Goal: Task Accomplishment & Management: Use online tool/utility

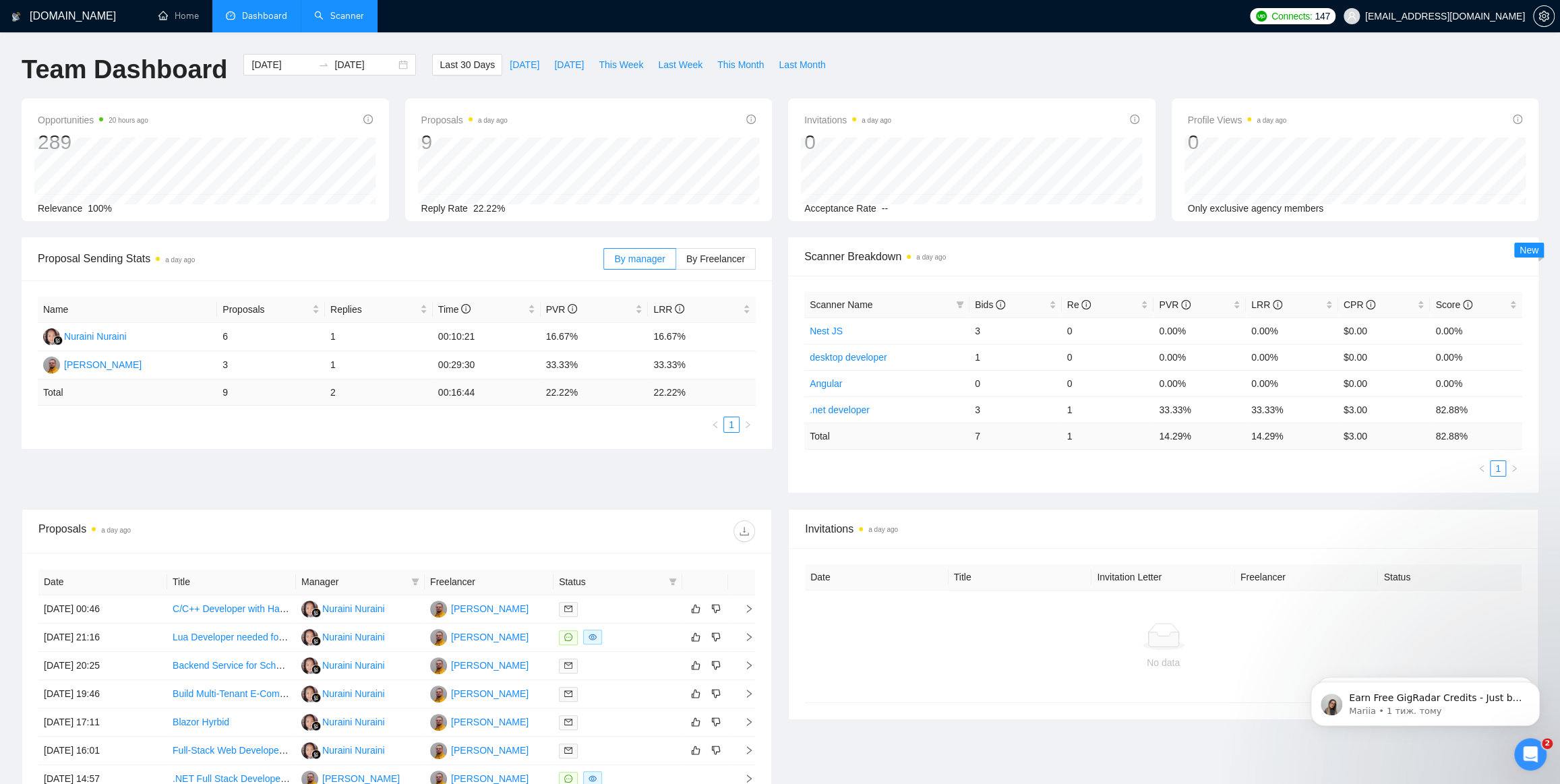
click at [364, 22] on link "Scanner" at bounding box center [339, 16] width 50 height 11
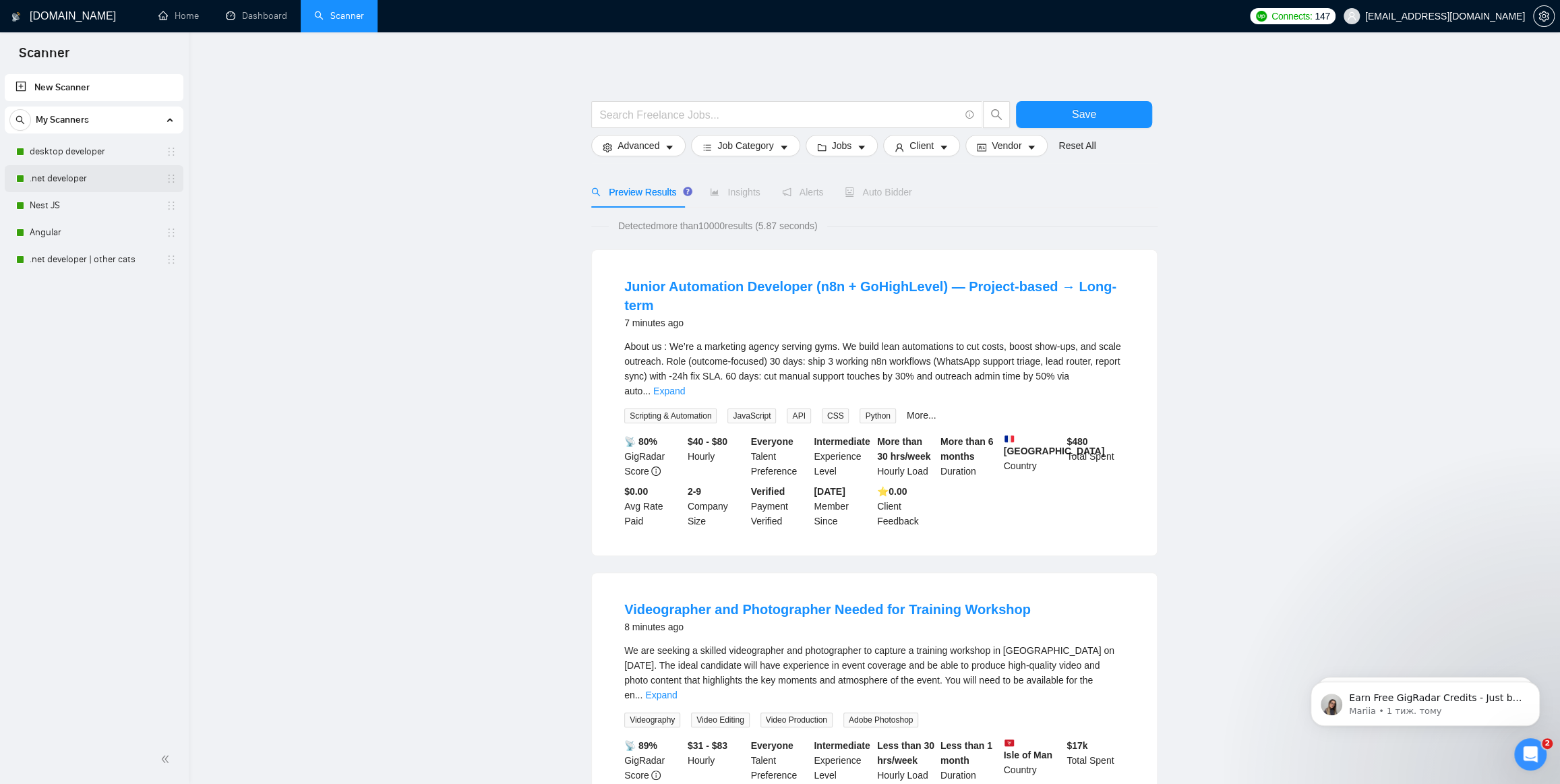
click at [74, 178] on link ".net developer" at bounding box center [94, 178] width 128 height 27
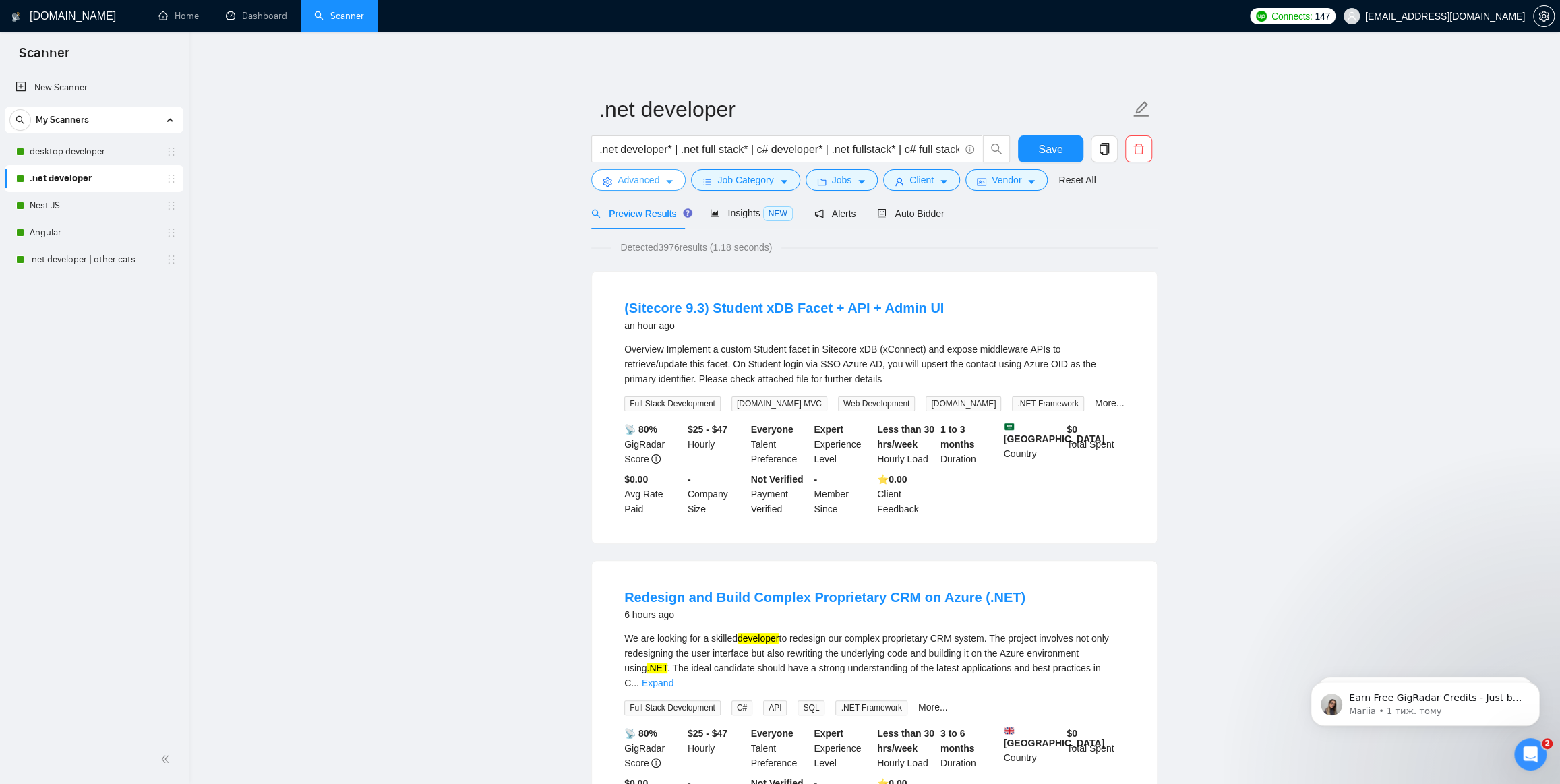
click at [653, 177] on span "Advanced" at bounding box center [639, 180] width 42 height 15
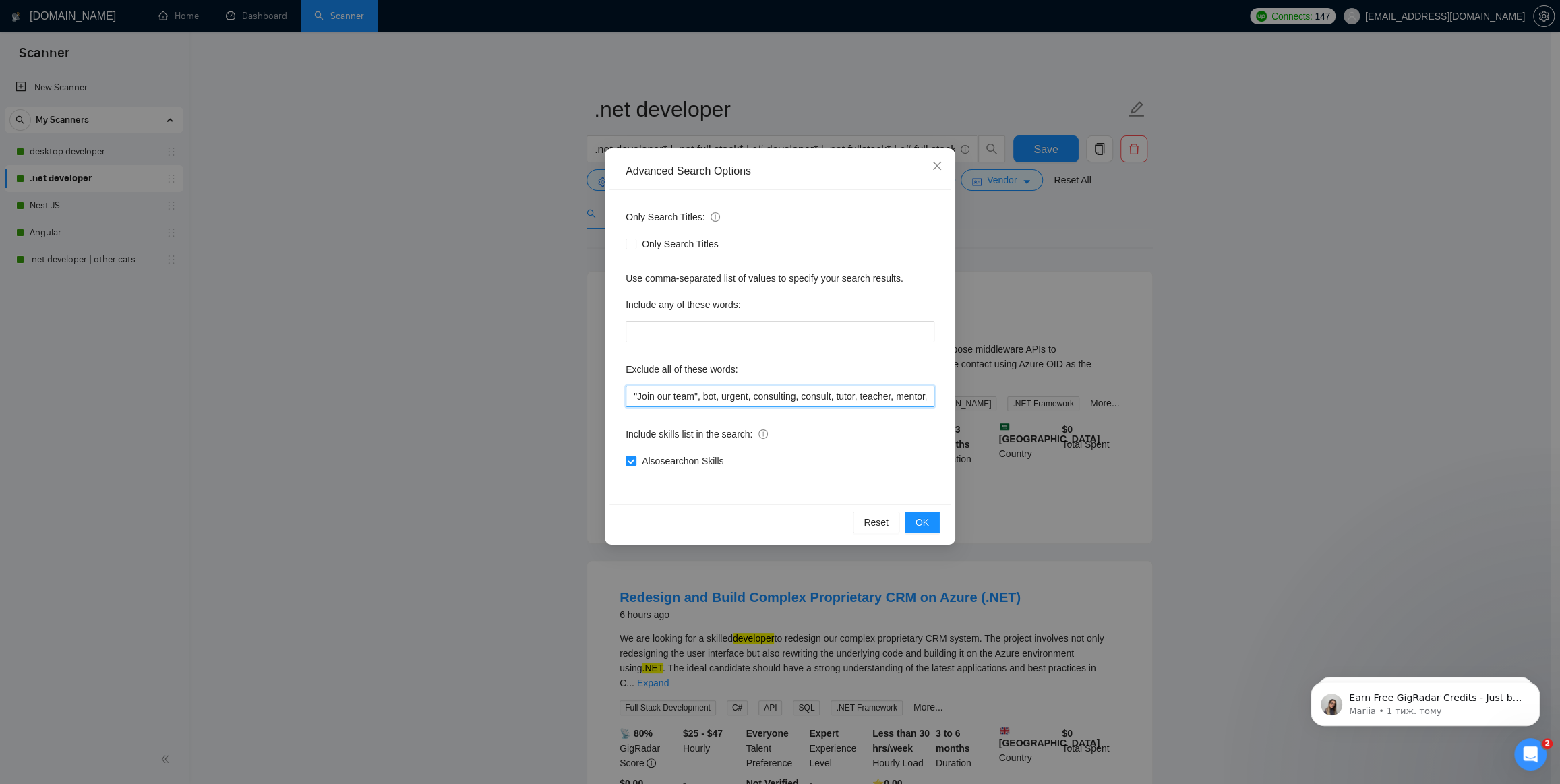
click at [789, 392] on input ""Join our team", bot, urgent, consulting, consult, tutor, teacher, mentor, upda…" at bounding box center [780, 396] width 309 height 22
click at [900, 401] on input ""Join our team", bot, urgent, consulting, consult, tutor, teacher, mentor, upda…" at bounding box center [780, 396] width 309 height 22
drag, startPoint x: 905, startPoint y: 398, endPoint x: 959, endPoint y: 396, distance: 54.0
click at [959, 396] on div "Advanced Search Options Only Search Titles: Only Search Titles Use comma-separa…" at bounding box center [780, 392] width 1560 height 784
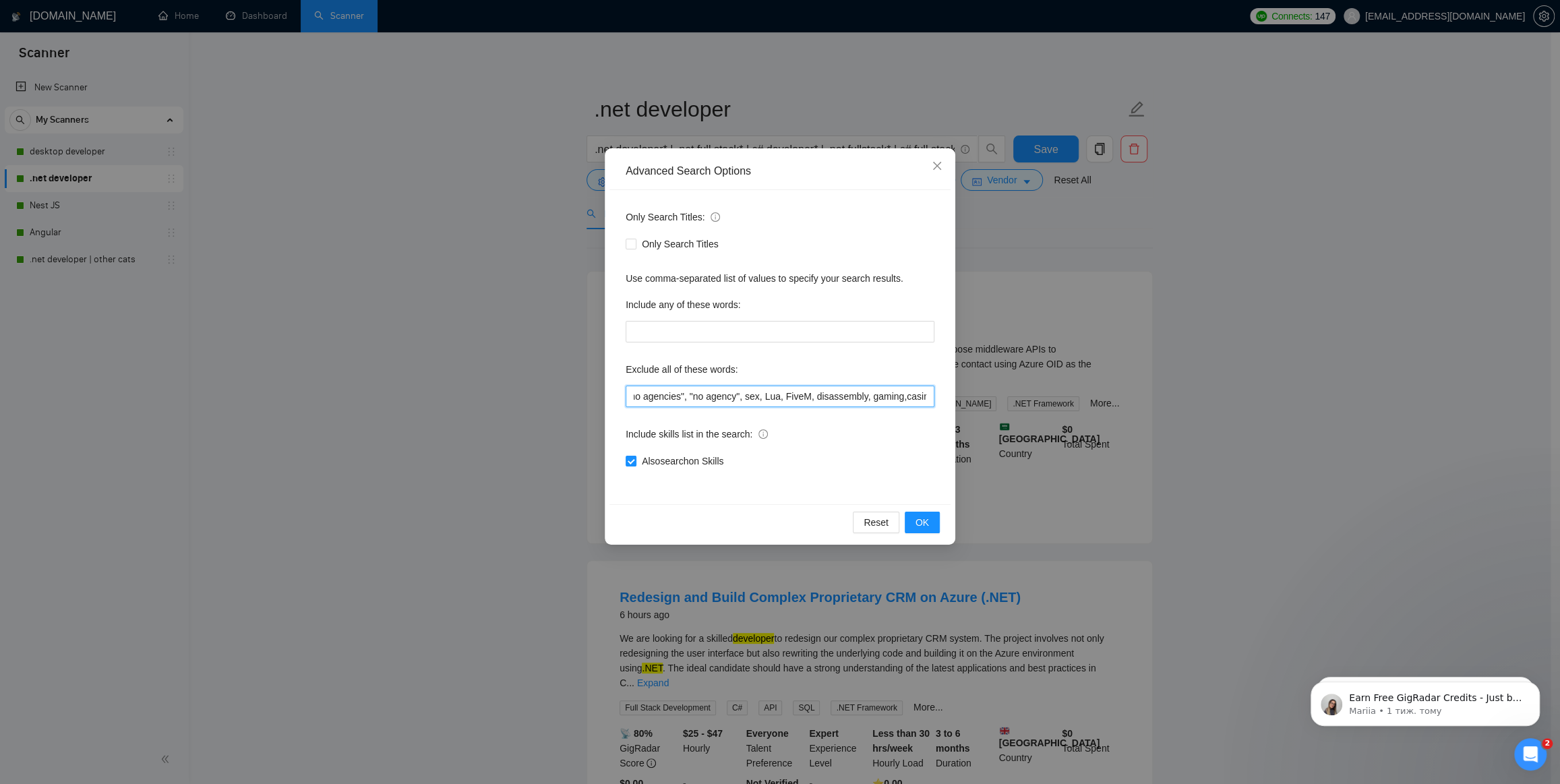
click at [876, 394] on input ""Join our team", bot, urgent, consulting, consult, tutor, teacher, mentor, upda…" at bounding box center [780, 396] width 309 height 22
click at [896, 395] on input ""Join our team", bot, urgent, consulting, consult, tutor, teacher, mentor, upda…" at bounding box center [780, 396] width 309 height 22
paste input "Dynamics"
drag, startPoint x: 850, startPoint y: 398, endPoint x: 951, endPoint y: 393, distance: 101.1
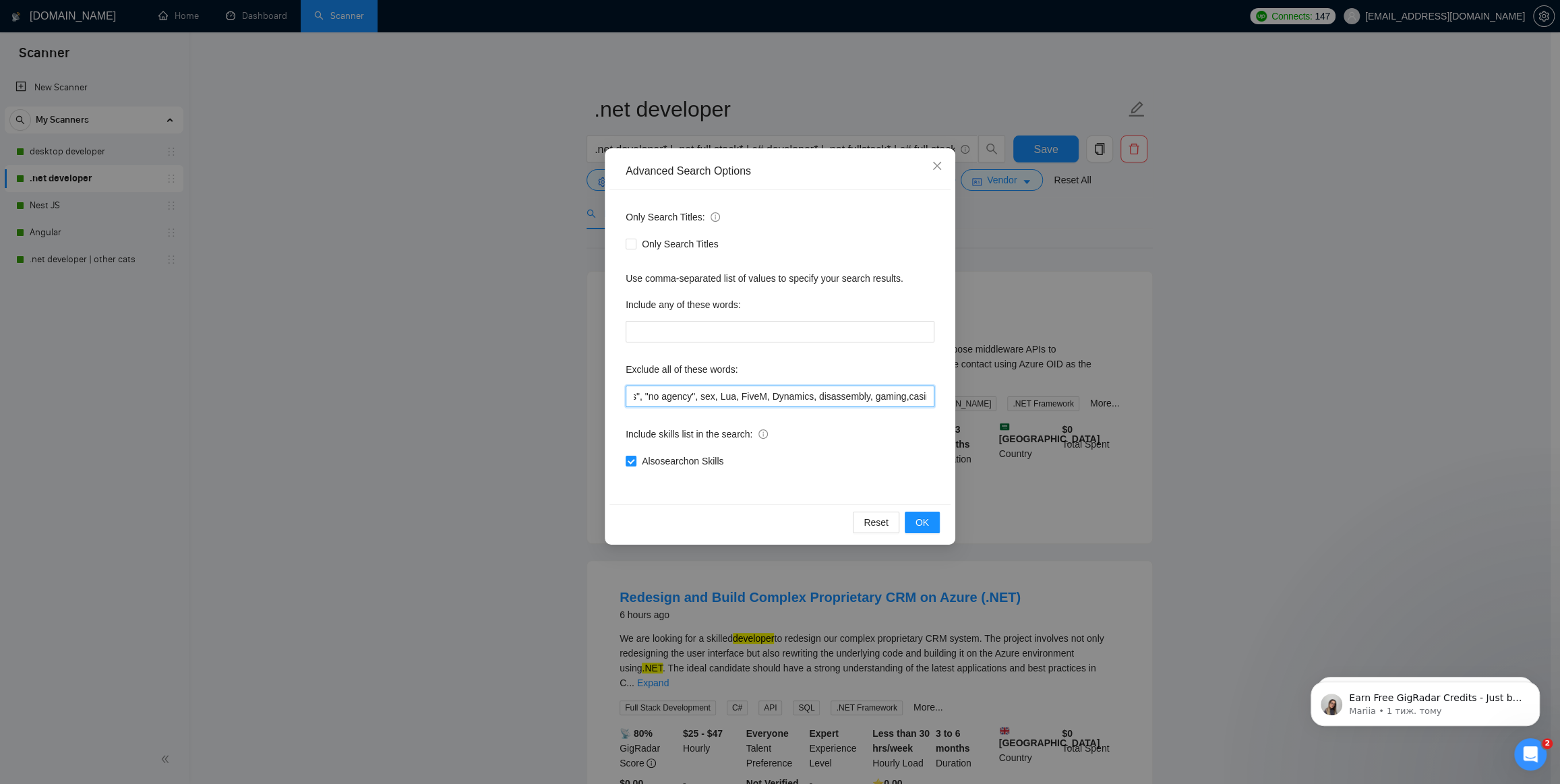
click at [951, 393] on div "Advanced Search Options Only Search Titles: Only Search Titles Use comma-separa…" at bounding box center [780, 347] width 351 height 396
click at [811, 394] on input ""Join our team", bot, urgent, consulting, consult, tutor, teacher, mentor, upda…" at bounding box center [780, 396] width 309 height 22
paste input "Sitecore"
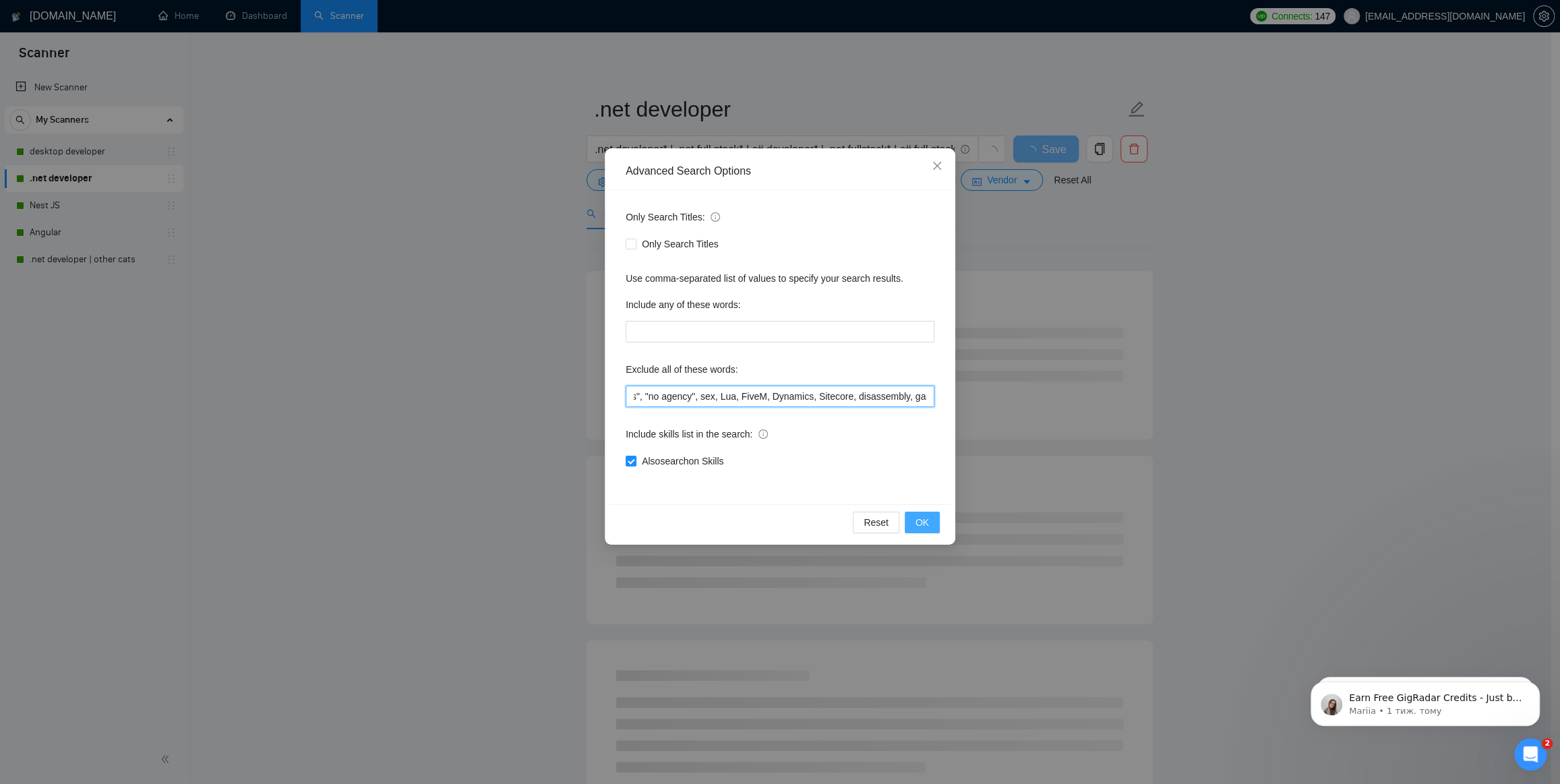
type input ""Join our team", bot, urgent, consulting, consult, tutor, teacher, mentor, upda…"
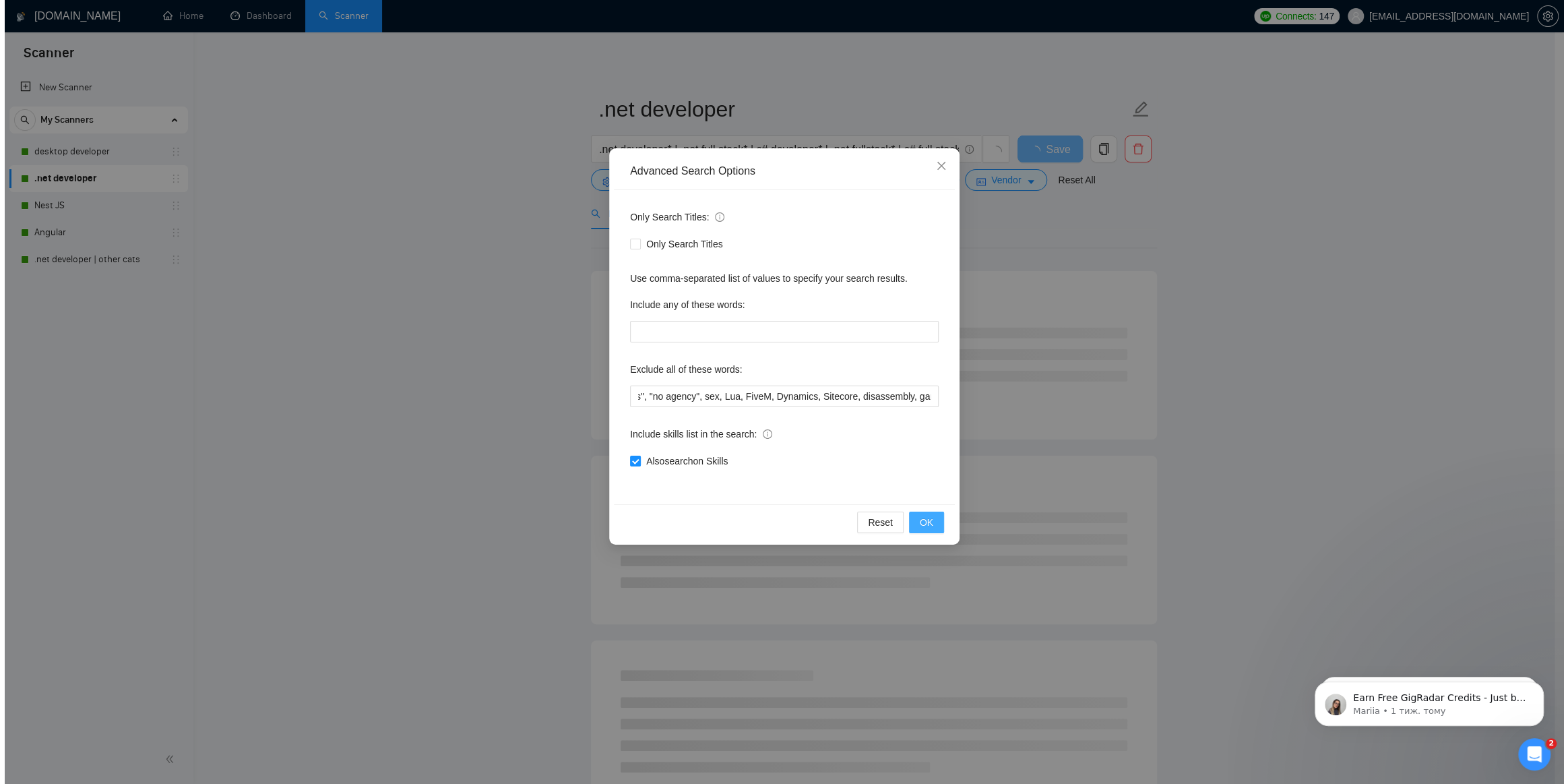
scroll to position [0, 0]
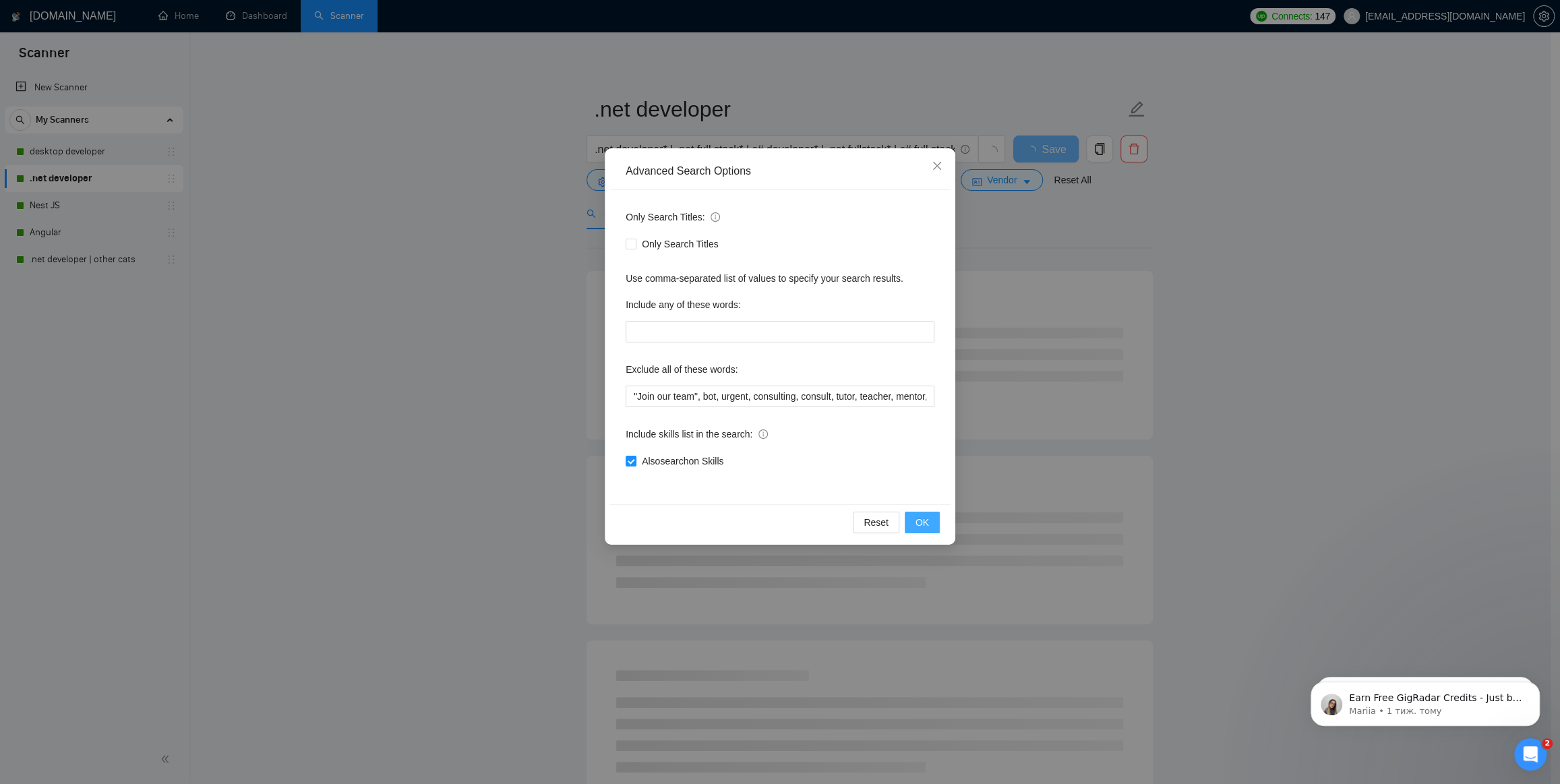
drag, startPoint x: 921, startPoint y: 520, endPoint x: 913, endPoint y: 519, distance: 8.1
click at [921, 521] on span "OK" at bounding box center [922, 522] width 14 height 15
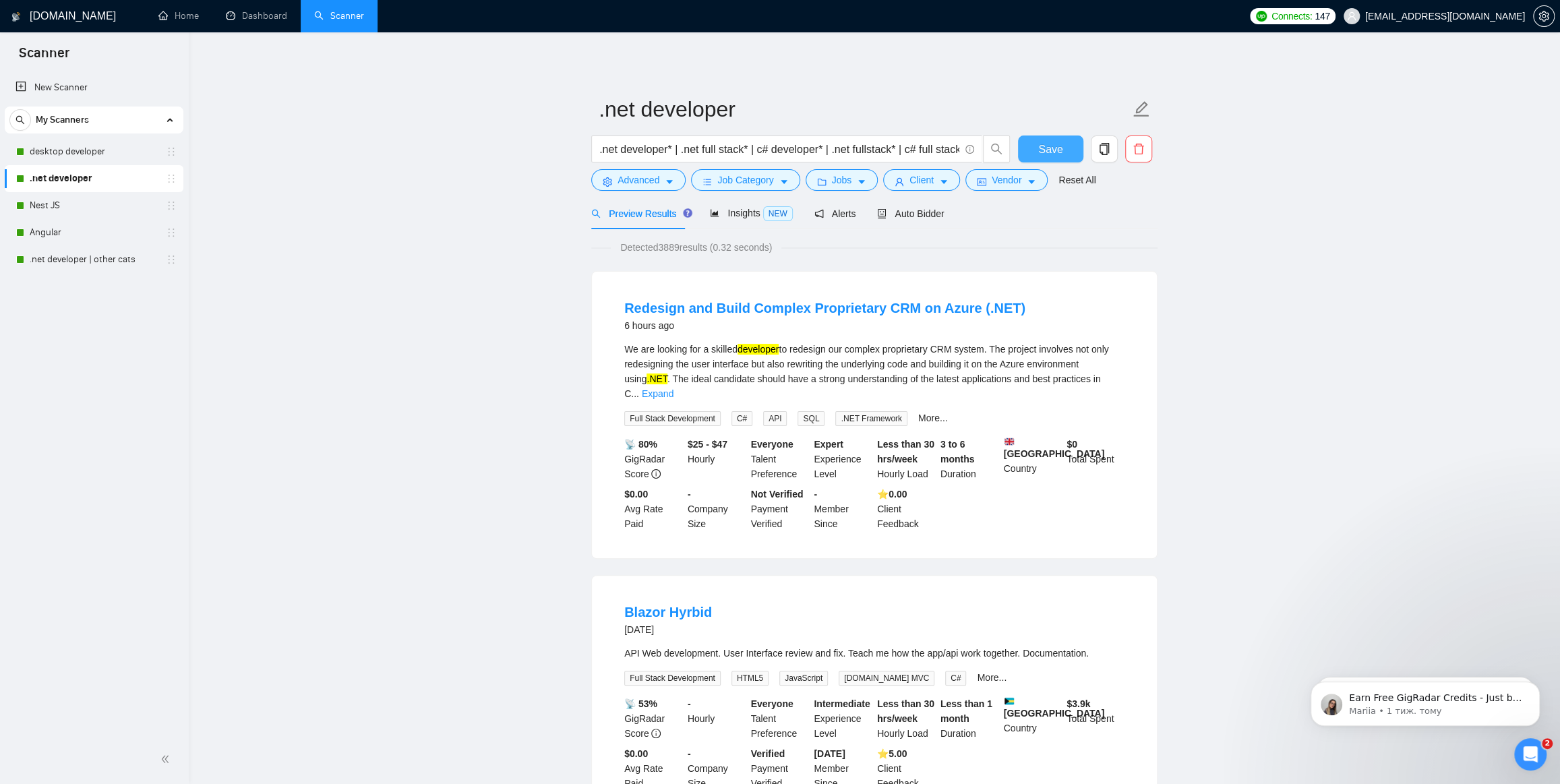
click at [1059, 149] on span "Save" at bounding box center [1051, 149] width 24 height 17
click at [1554, 18] on div "Connects: 112 [EMAIL_ADDRESS][DOMAIN_NAME]" at bounding box center [1402, 16] width 317 height 32
click at [1549, 22] on button "button" at bounding box center [1544, 16] width 22 height 22
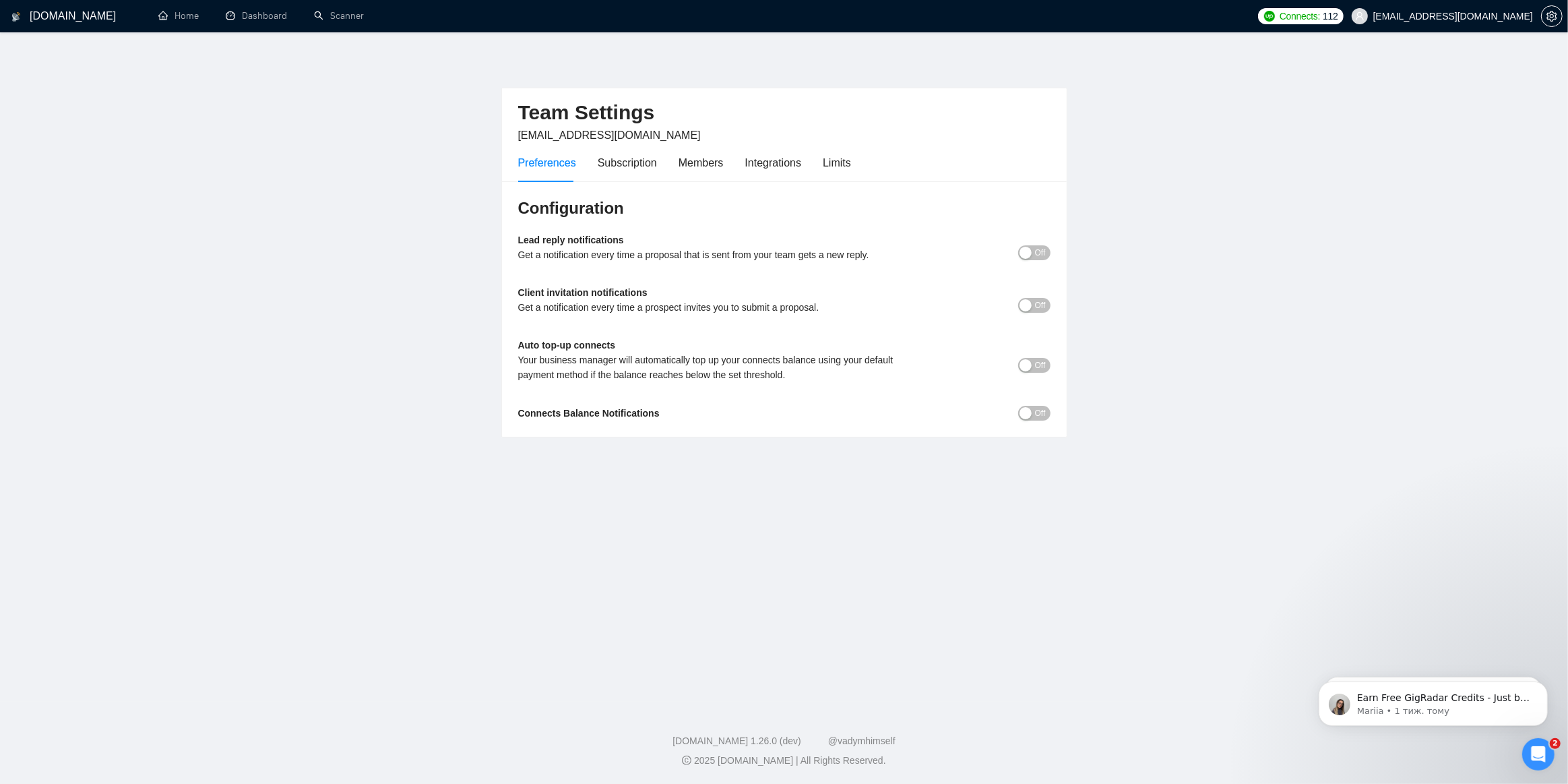
click at [1257, 251] on main "Team Settings [EMAIL_ADDRESS][DOMAIN_NAME] Preferences Subscription Members Int…" at bounding box center [784, 367] width 1525 height 626
click at [641, 166] on div "Subscription" at bounding box center [627, 162] width 59 height 17
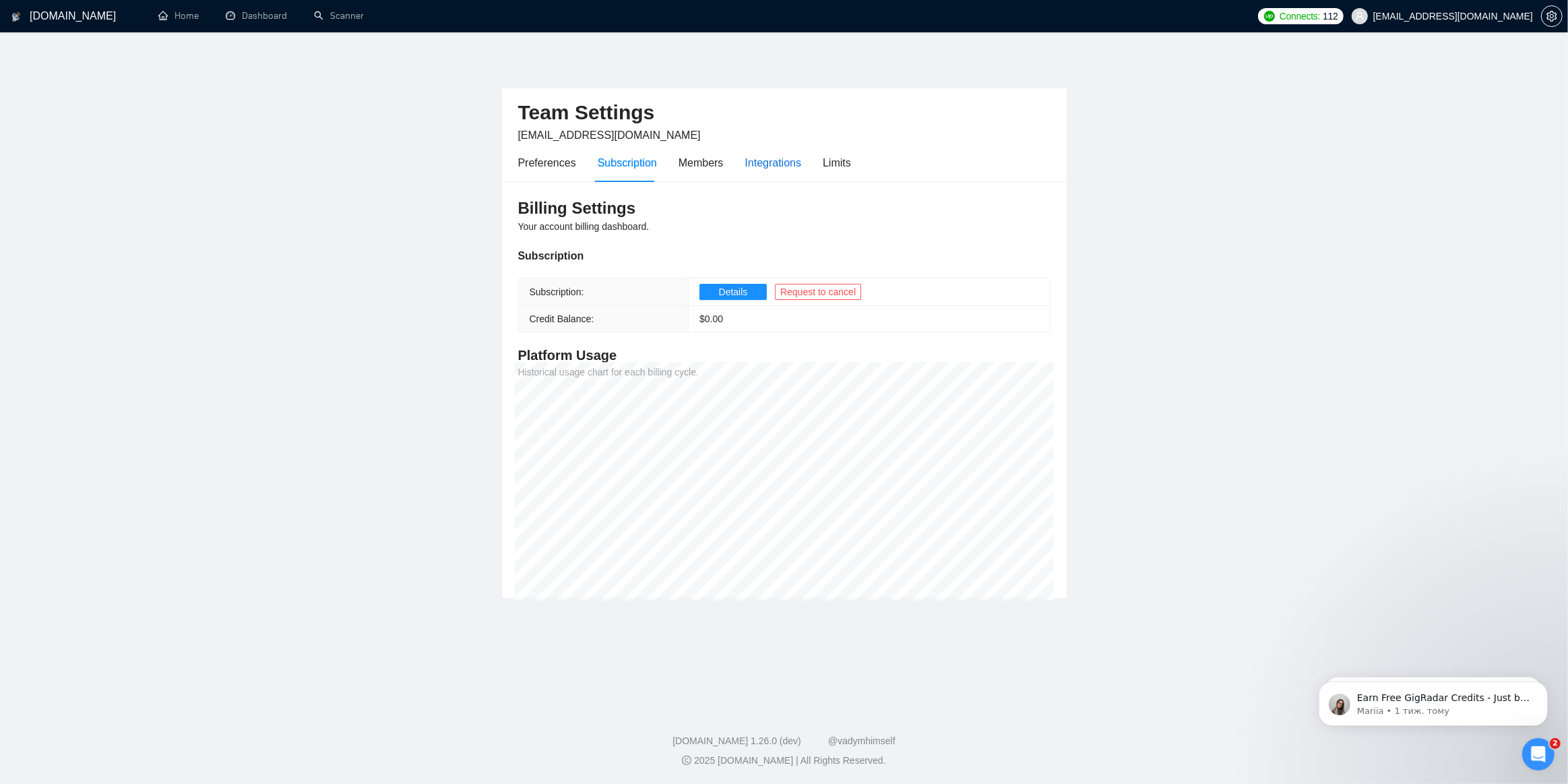
click at [788, 166] on div "Integrations" at bounding box center [774, 162] width 57 height 17
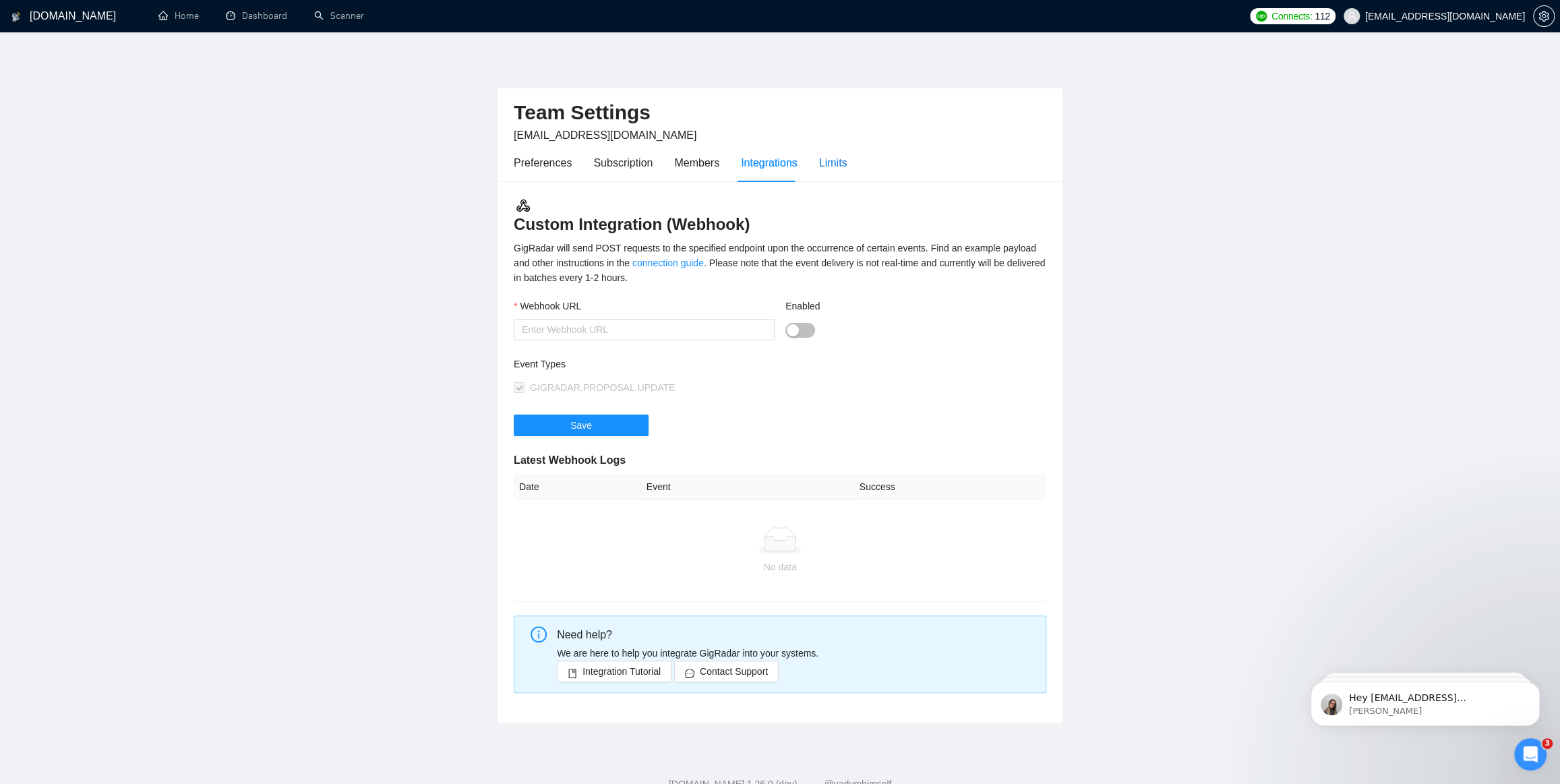
click at [831, 168] on div "Limits" at bounding box center [833, 162] width 28 height 17
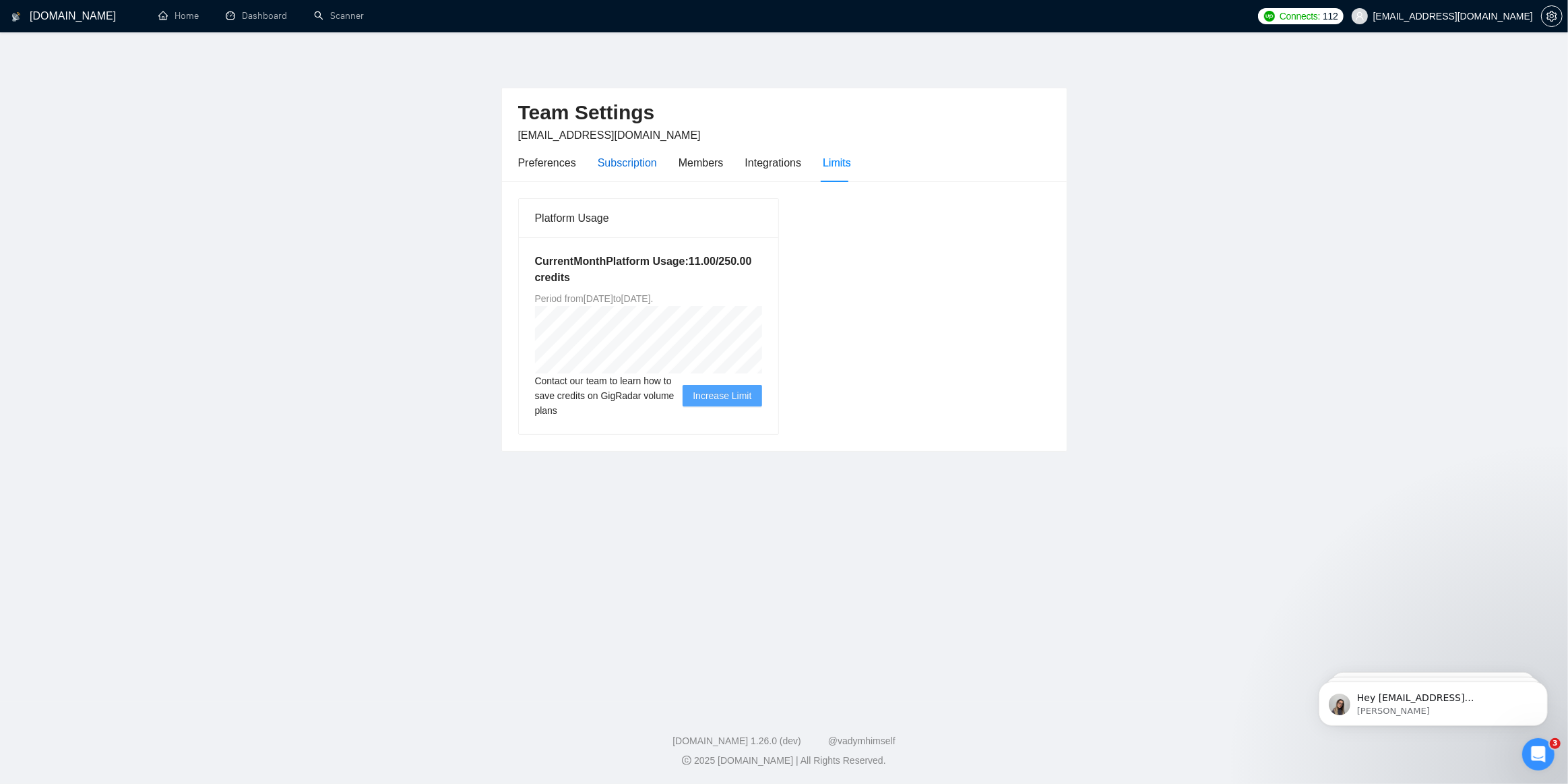
click at [624, 158] on div "Subscription" at bounding box center [627, 162] width 59 height 17
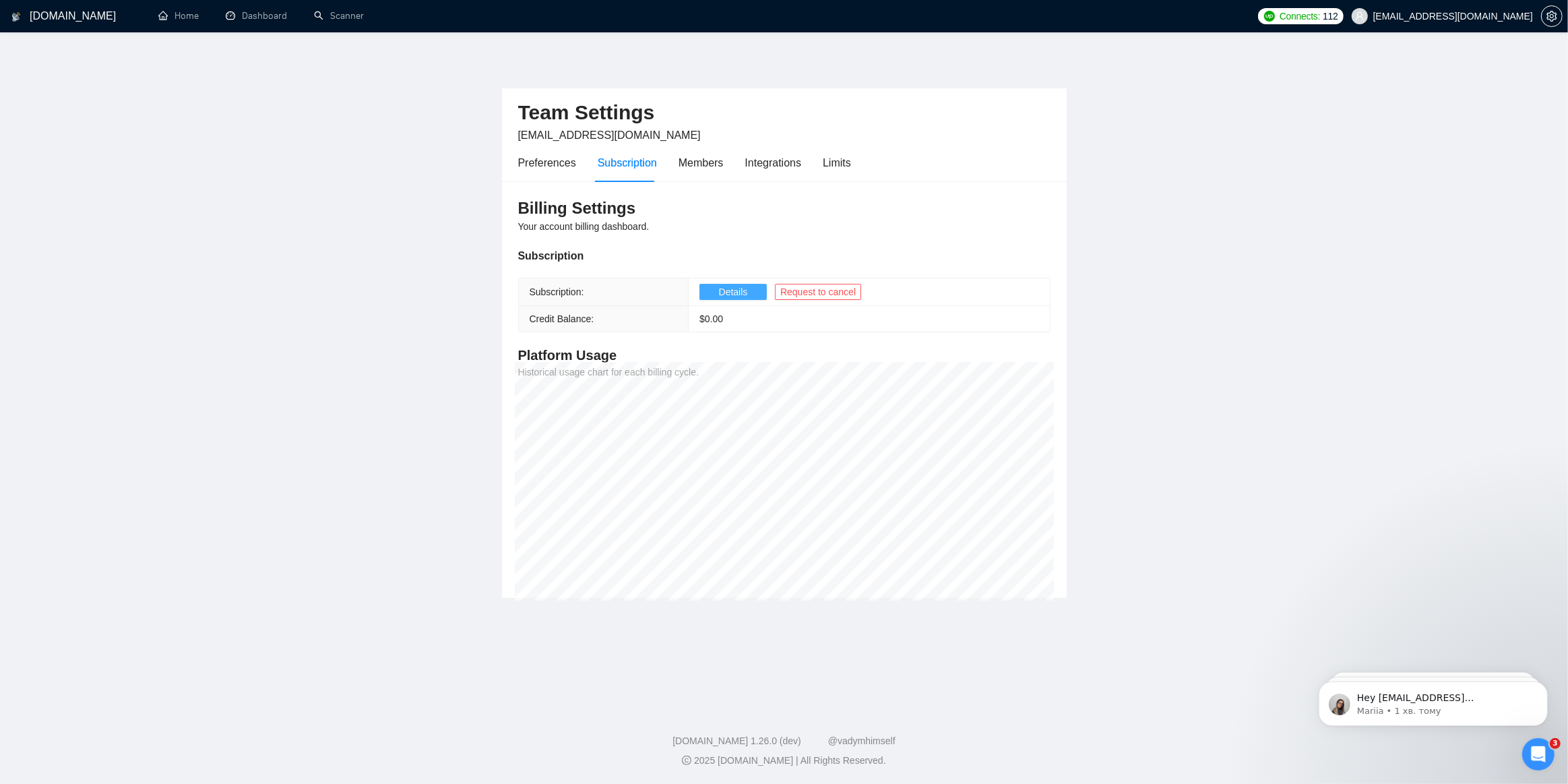
click at [741, 291] on span "Details" at bounding box center [734, 292] width 29 height 15
click at [1455, 698] on p "Hey [EMAIL_ADDRESS][DOMAIN_NAME], Do you want to learn how to integrate GigRada…" at bounding box center [1443, 698] width 174 height 14
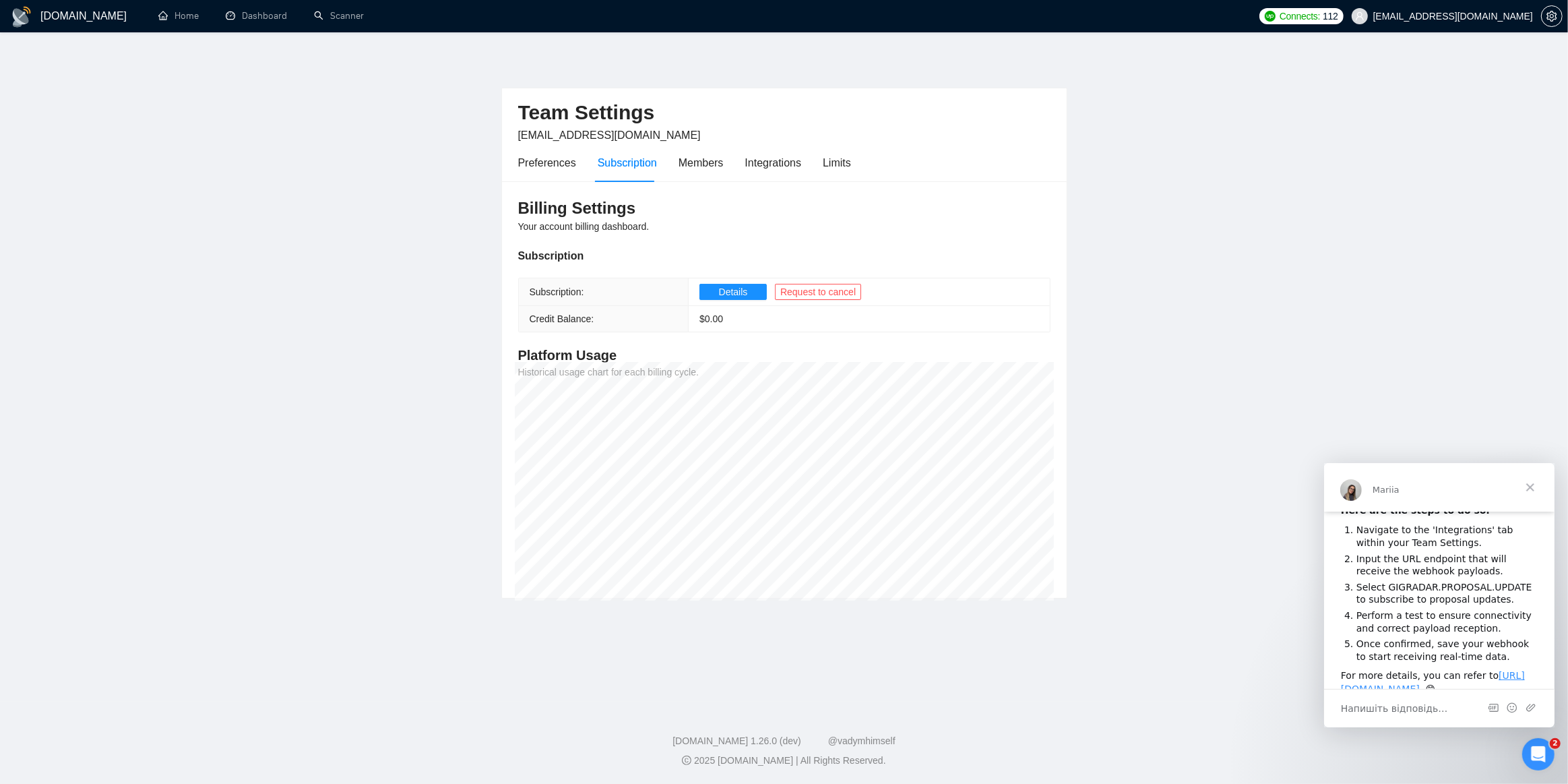
scroll to position [122, 0]
